Goal: Book appointment/travel/reservation

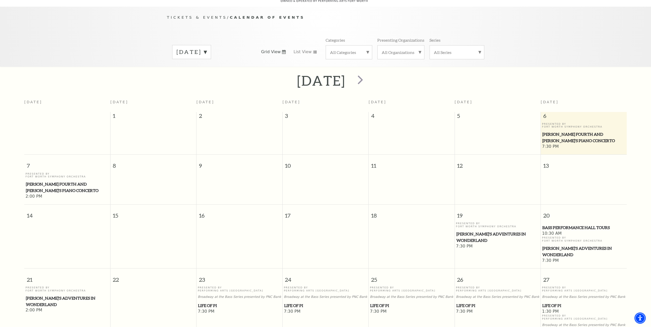
click at [553, 131] on span "[PERSON_NAME] Fourth and [PERSON_NAME]'s Piano Concerto" at bounding box center [584, 137] width 83 height 13
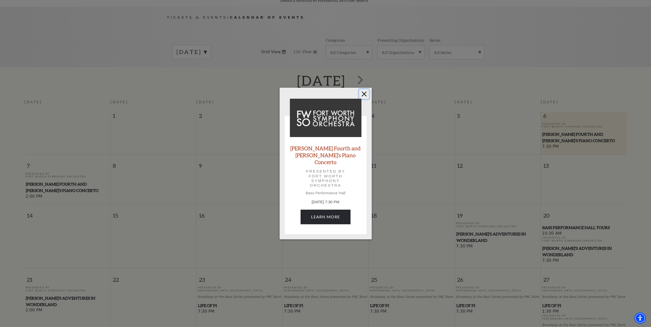
click at [364, 96] on button "Close" at bounding box center [364, 94] width 10 height 10
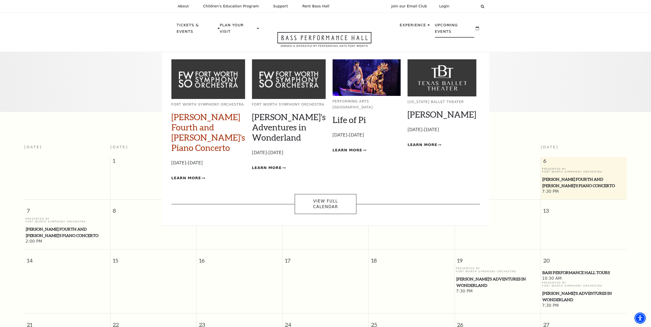
click at [181, 118] on link "[PERSON_NAME] Fourth and [PERSON_NAME]'s Piano Concerto" at bounding box center [208, 132] width 74 height 41
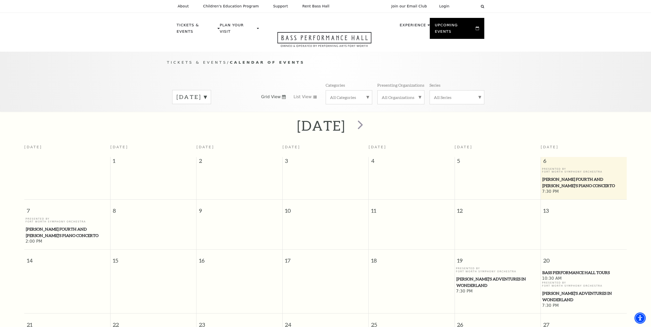
click at [207, 93] on label "September 2025" at bounding box center [192, 97] width 30 height 8
click at [203, 93] on label "September 2025" at bounding box center [192, 97] width 30 height 9
click at [272, 94] on span "Grid View" at bounding box center [271, 97] width 20 height 6
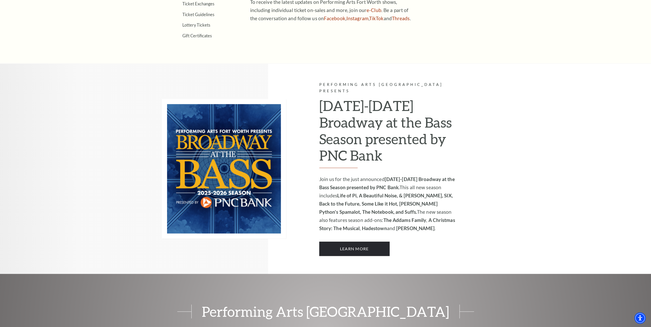
scroll to position [307, 0]
